Goal: Transaction & Acquisition: Purchase product/service

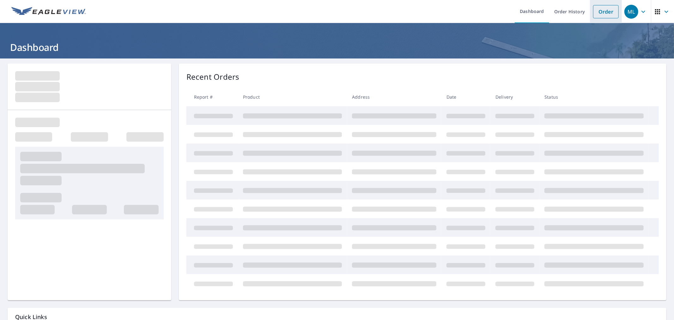
click at [607, 18] on li "Order" at bounding box center [606, 11] width 32 height 23
drag, startPoint x: 606, startPoint y: 16, endPoint x: 601, endPoint y: 16, distance: 5.1
click at [606, 15] on link "Order" at bounding box center [606, 11] width 26 height 13
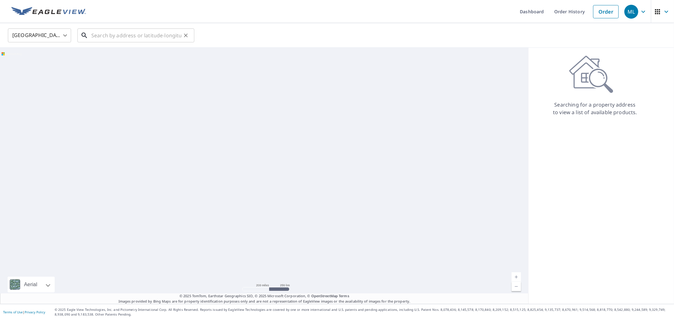
click at [99, 36] on input "text" at bounding box center [136, 36] width 90 height 18
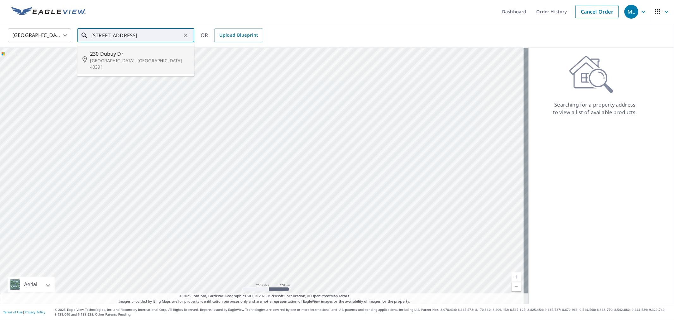
click at [131, 60] on p "[GEOGRAPHIC_DATA], [GEOGRAPHIC_DATA] 40391" at bounding box center [139, 64] width 99 height 13
type input "[STREET_ADDRESS][PERSON_NAME]"
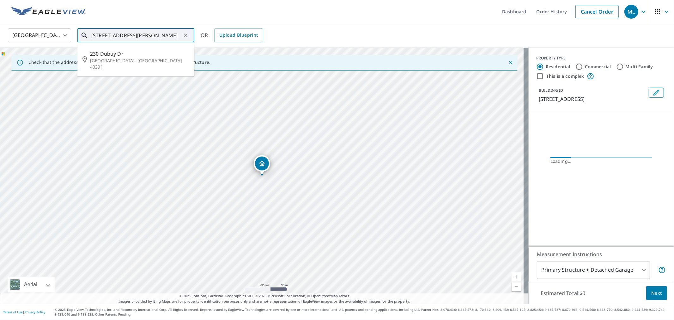
drag, startPoint x: 92, startPoint y: 36, endPoint x: 124, endPoint y: 37, distance: 32.2
click at [124, 37] on input "[STREET_ADDRESS][PERSON_NAME]" at bounding box center [136, 36] width 90 height 18
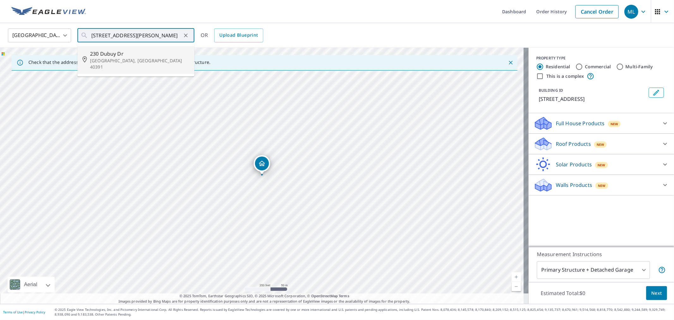
click at [571, 147] on p "Roof Products" at bounding box center [573, 144] width 35 height 8
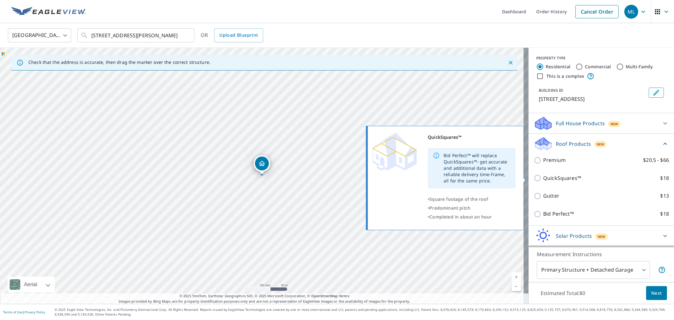
drag, startPoint x: 558, startPoint y: 175, endPoint x: 565, endPoint y: 191, distance: 17.4
click at [558, 175] on p "QuickSquares™" at bounding box center [562, 178] width 38 height 8
click at [543, 175] on input "QuickSquares™ $18" at bounding box center [538, 178] width 9 height 8
checkbox input "true"
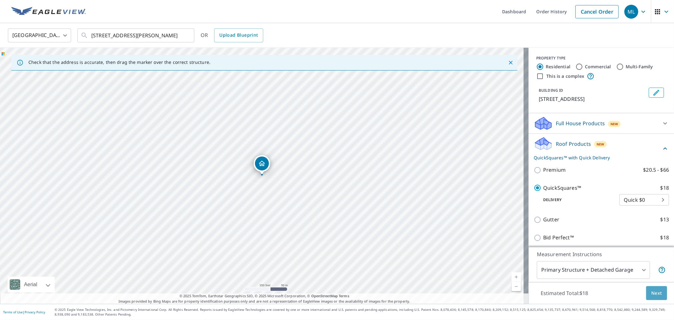
click at [651, 296] on span "Next" at bounding box center [656, 293] width 11 height 8
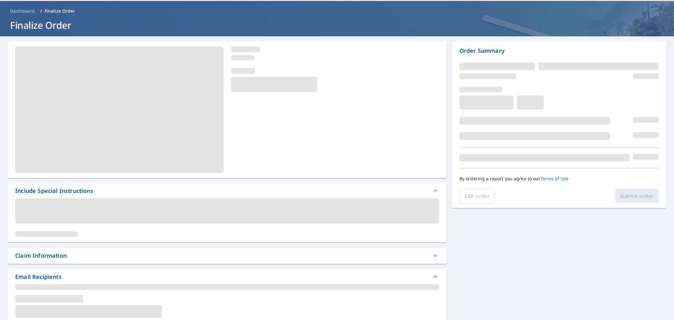
scroll to position [35, 0]
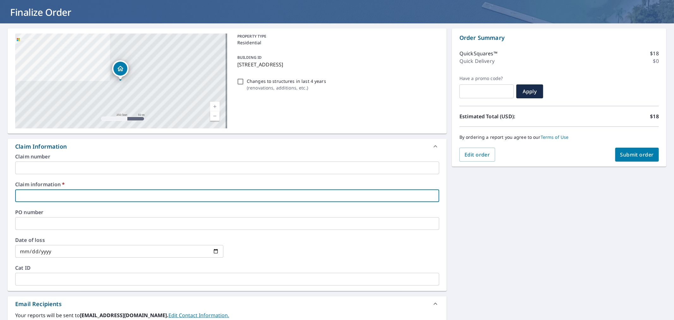
click at [196, 195] on input "text" at bounding box center [227, 195] width 424 height 13
paste input "230 Dubuy Dr"
type input "230 Dubuy Dr"
checkbox input "true"
type input "230 Dubuy Dr"
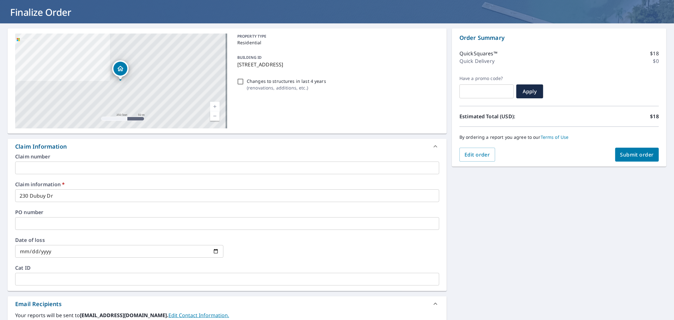
click at [152, 161] on div "Claim number ​" at bounding box center [227, 164] width 424 height 20
click at [135, 170] on input "text" at bounding box center [227, 168] width 424 height 13
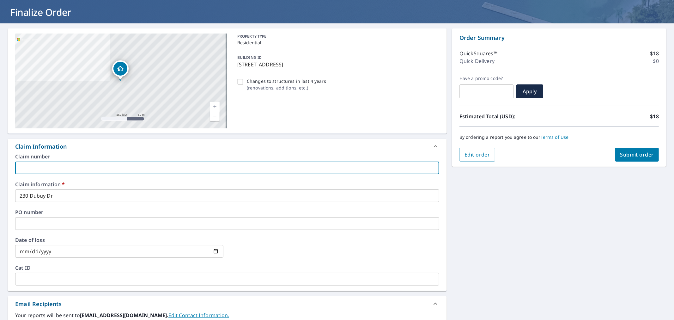
type input "Bluegrass roofing"
checkbox input "true"
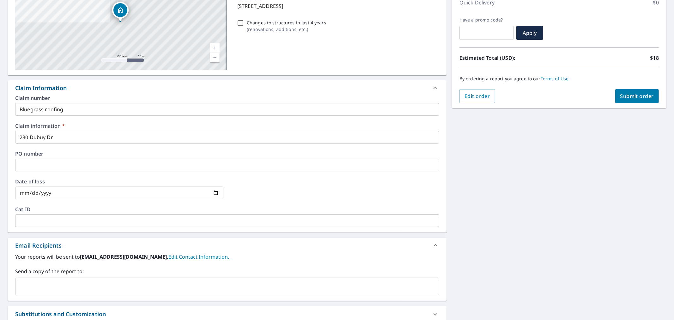
scroll to position [162, 0]
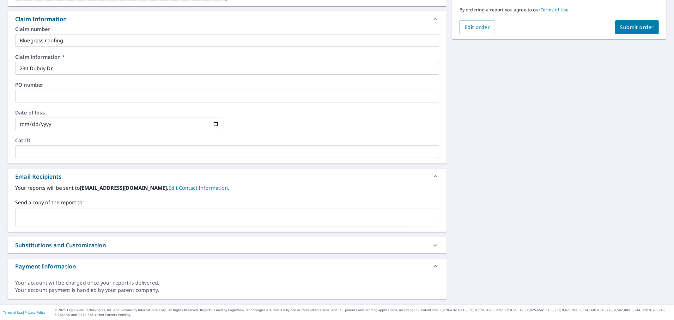
click at [206, 222] on input "text" at bounding box center [222, 217] width 409 height 12
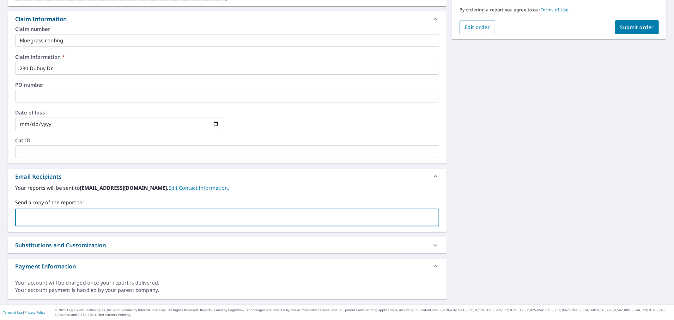
paste input "[EMAIL_ADDRESS][DOMAIN_NAME]"
type input "[EMAIL_ADDRESS][DOMAIN_NAME]"
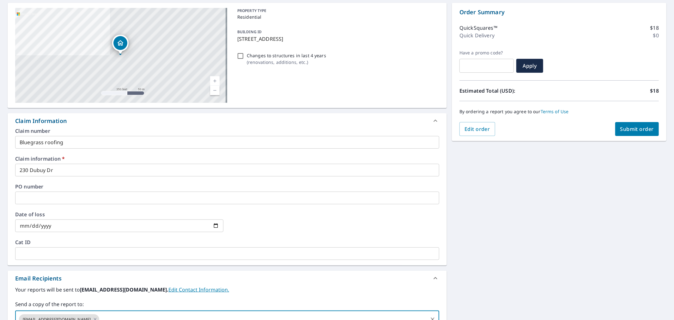
scroll to position [57, 0]
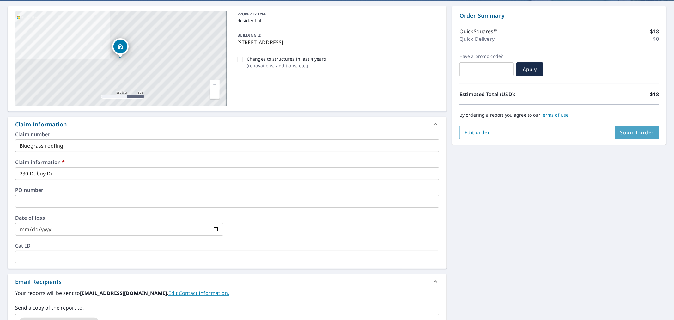
click at [618, 137] on button "Submit order" at bounding box center [637, 132] width 44 height 14
checkbox input "true"
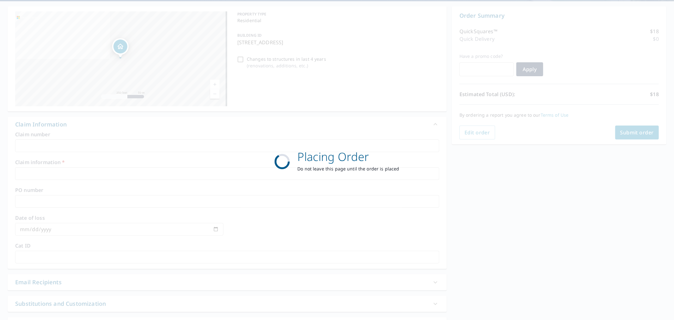
scroll to position [52, 0]
